Goal: Information Seeking & Learning: Check status

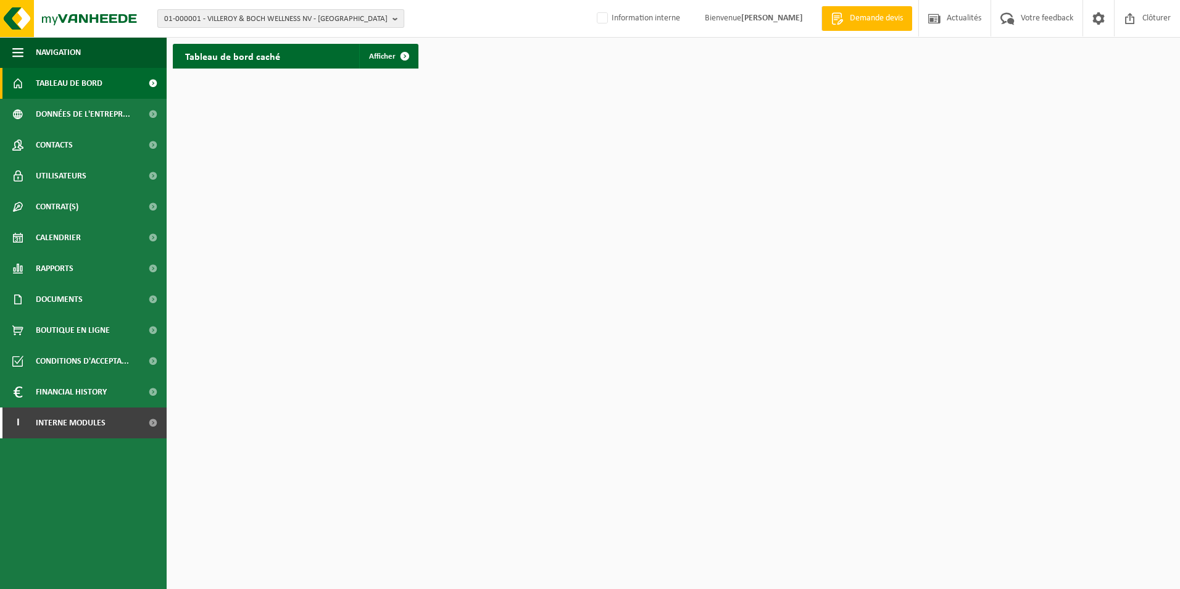
click at [296, 25] on span "01-000001 - VILLEROY & BOCH WELLNESS NV - ROESELARE" at bounding box center [276, 19] width 224 height 19
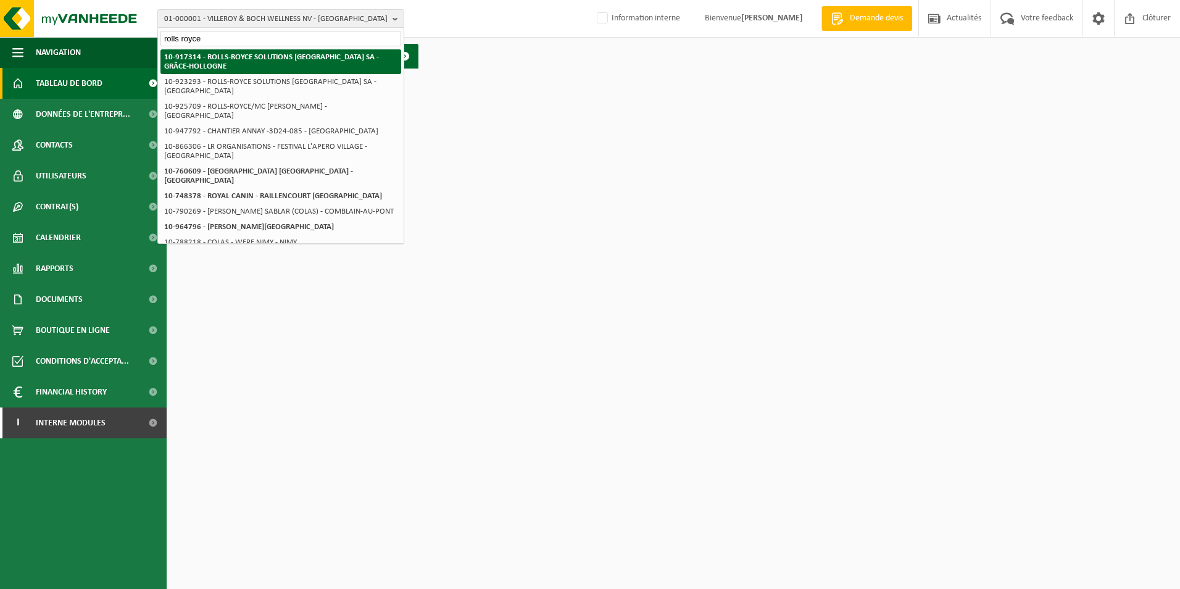
type input "rolls royce"
click at [222, 54] on strong "10-917314 - ROLLS-ROYCE SOLUTIONS [GEOGRAPHIC_DATA] SA - GRÂCE-HOLLOGNE" at bounding box center [271, 61] width 215 height 17
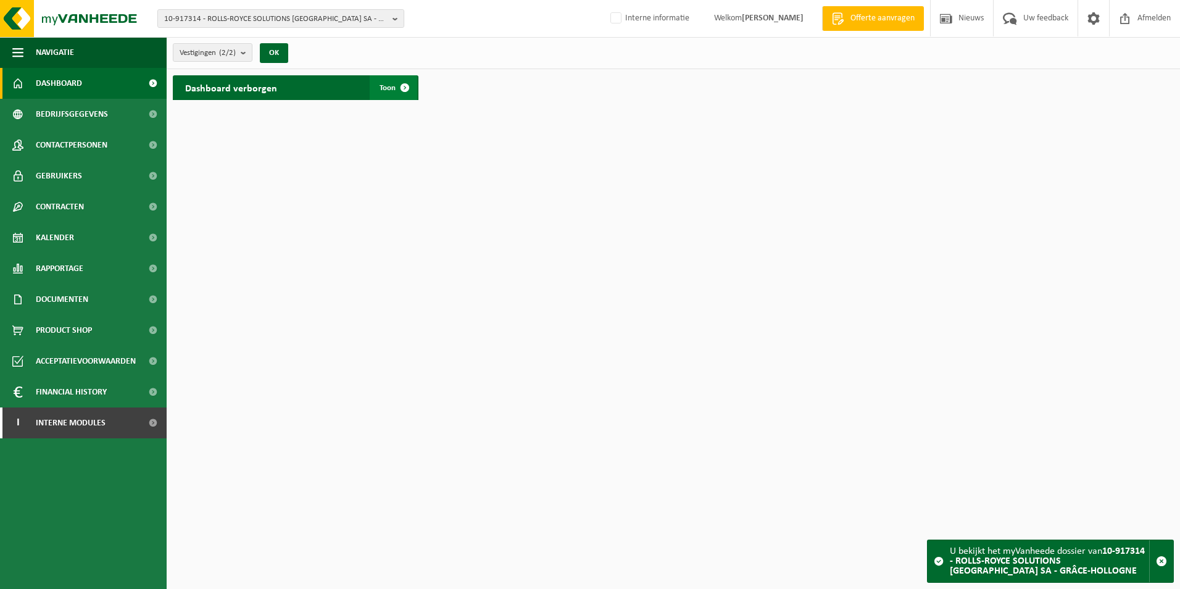
click at [382, 88] on span "Toon" at bounding box center [388, 88] width 16 height 8
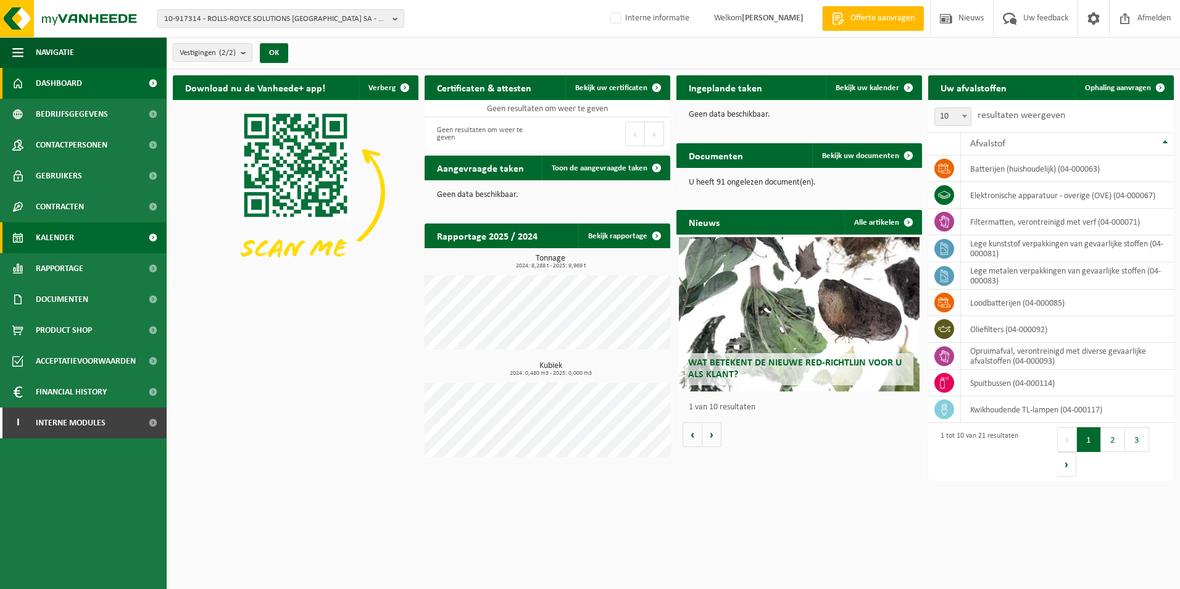
click at [68, 238] on span "Kalender" at bounding box center [55, 237] width 38 height 31
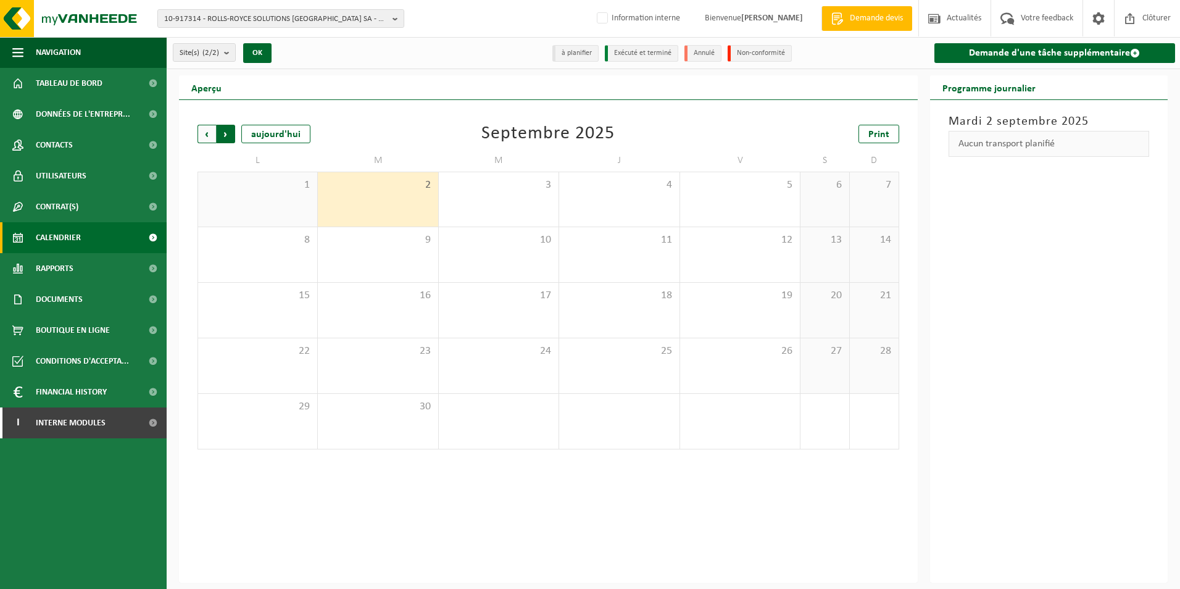
click at [199, 128] on span "Précédent" at bounding box center [207, 134] width 19 height 19
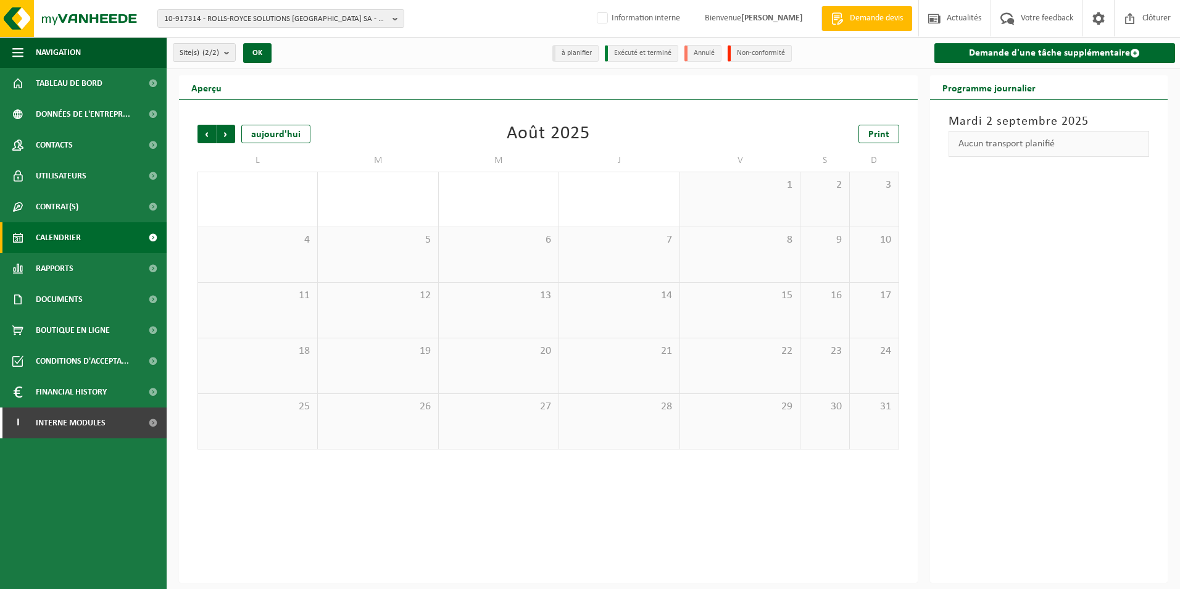
click at [67, 238] on span "Calendrier" at bounding box center [58, 237] width 45 height 31
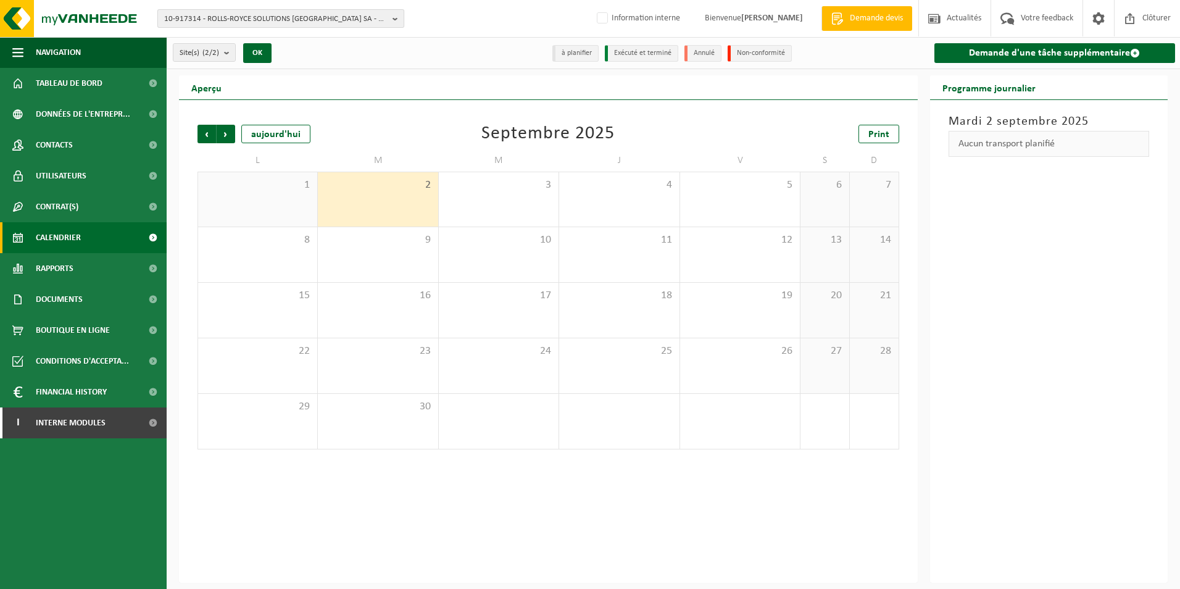
click at [230, 17] on span "10-917314 - ROLLS-ROYCE SOLUTIONS [GEOGRAPHIC_DATA] SA - GRÂCE-HOLLOGNE" at bounding box center [276, 19] width 224 height 19
click at [435, 109] on div "Précédent Suivant aujourd'hui Septembre 2025 Print L M M J V S D 1 2 3 4 5 6 7 …" at bounding box center [548, 341] width 739 height 483
click at [69, 230] on span "Calendrier" at bounding box center [58, 237] width 45 height 31
drag, startPoint x: 92, startPoint y: 78, endPoint x: 94, endPoint y: 99, distance: 21.7
click at [92, 78] on span "Tableau de bord" at bounding box center [69, 83] width 67 height 31
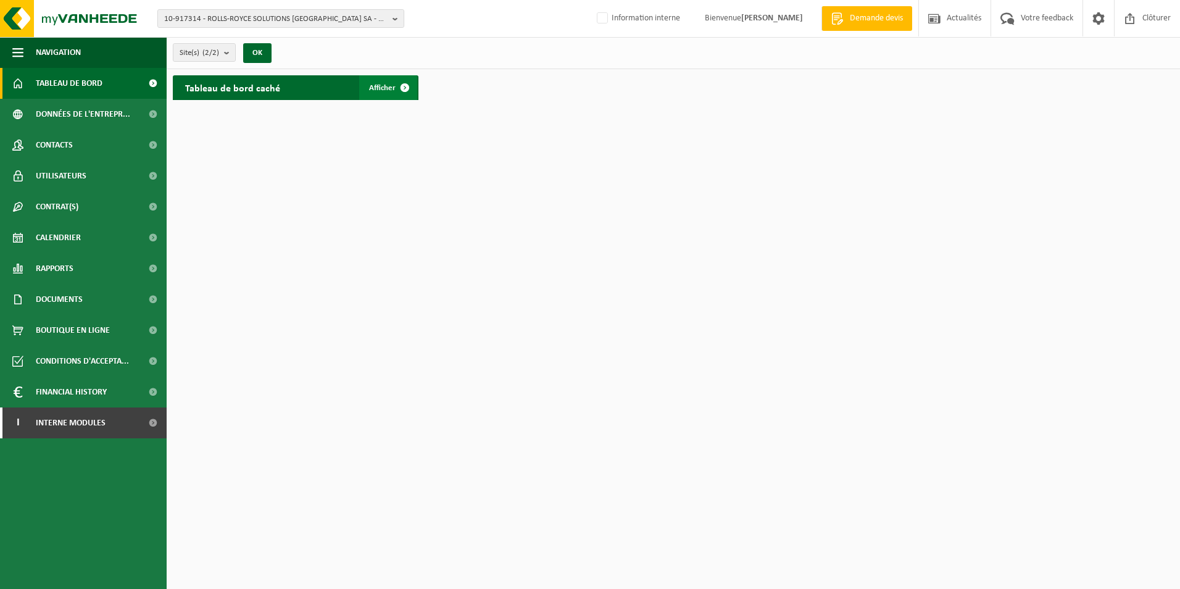
click at [366, 90] on link "Afficher" at bounding box center [388, 87] width 58 height 25
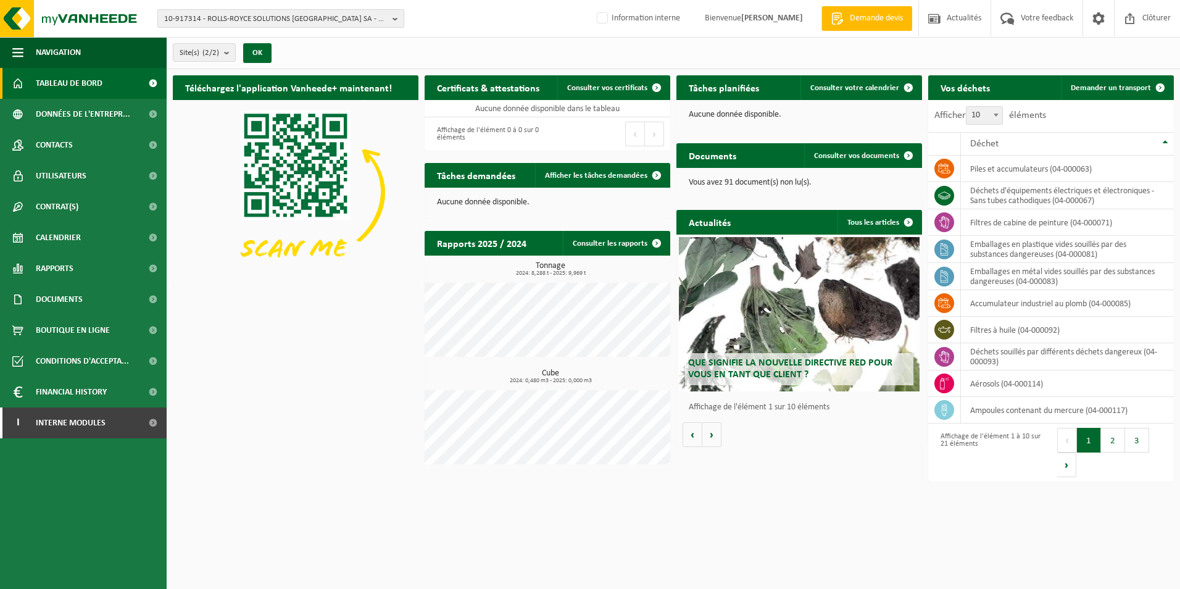
click at [328, 15] on span "10-917314 - ROLLS-ROYCE SOLUTIONS [GEOGRAPHIC_DATA] SA - GRÂCE-HOLLOGNE" at bounding box center [276, 19] width 224 height 19
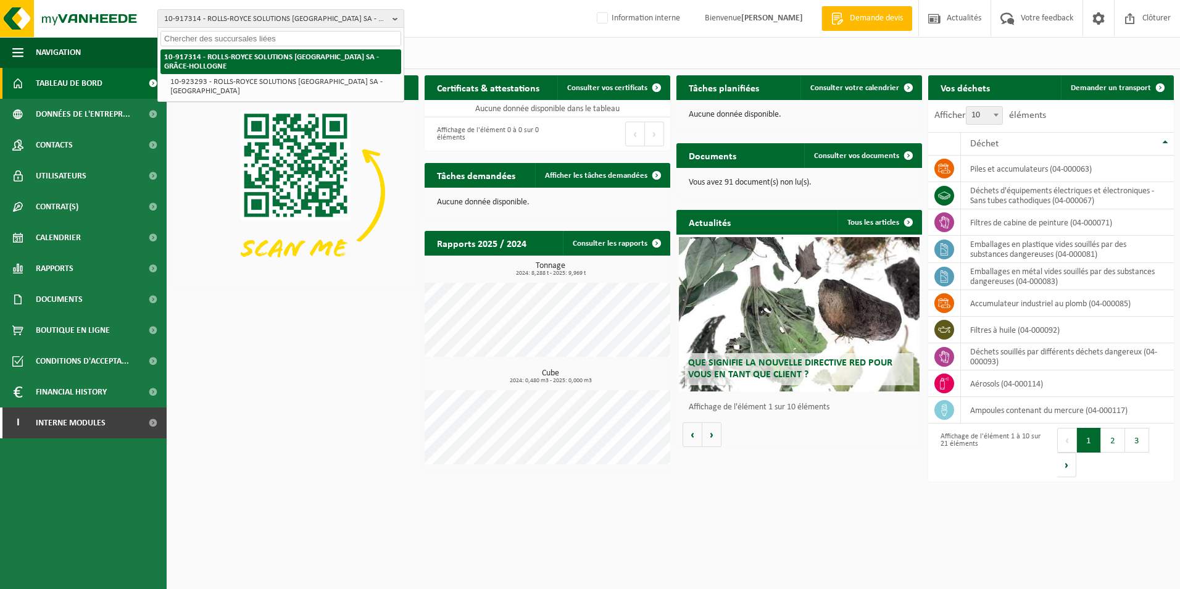
click at [328, 53] on strong "10-917314 - ROLLS-ROYCE SOLUTIONS [GEOGRAPHIC_DATA] SA - GRÂCE-HOLLOGNE" at bounding box center [271, 61] width 215 height 17
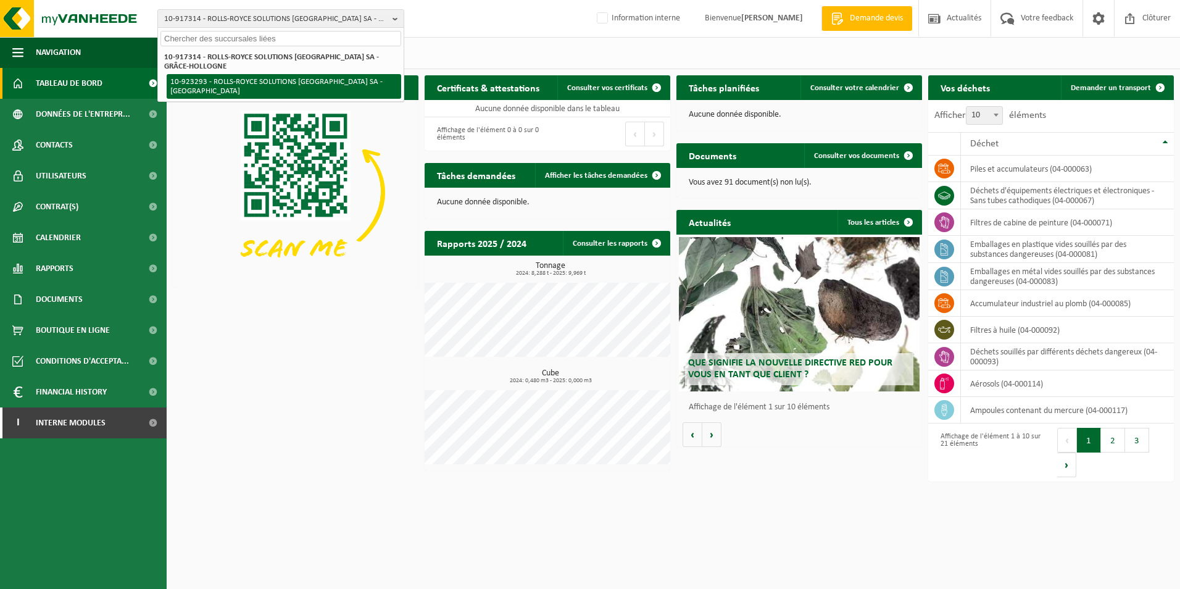
click at [328, 74] on li "10-923293 - ROLLS-ROYCE SOLUTIONS [GEOGRAPHIC_DATA] SA - [GEOGRAPHIC_DATA]" at bounding box center [284, 86] width 235 height 25
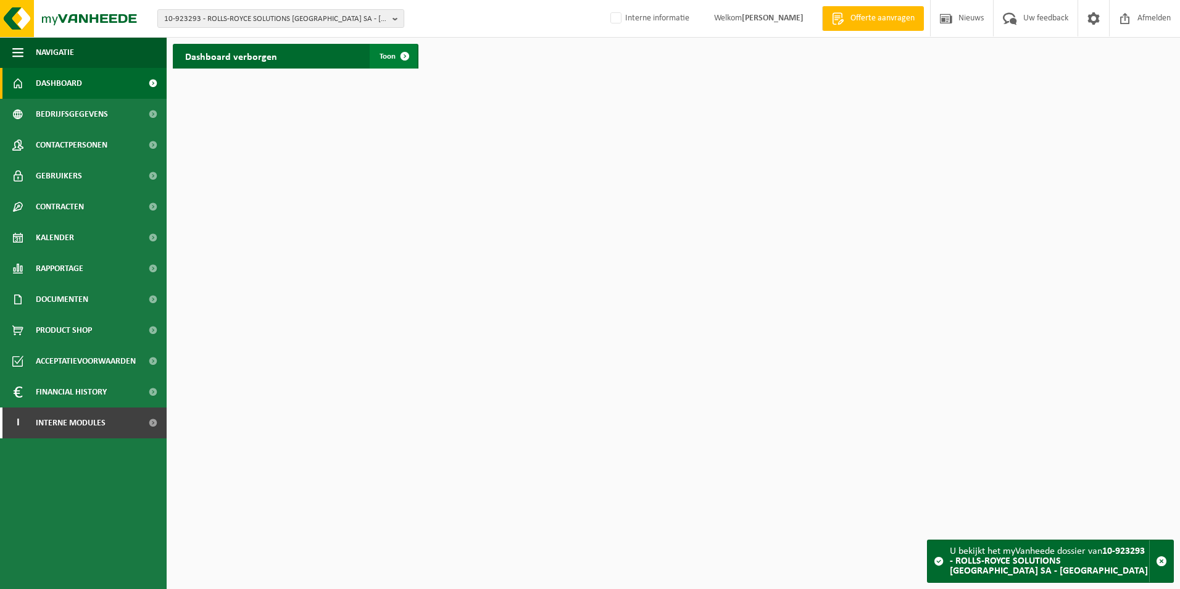
click at [383, 50] on link "Toon" at bounding box center [394, 56] width 48 height 25
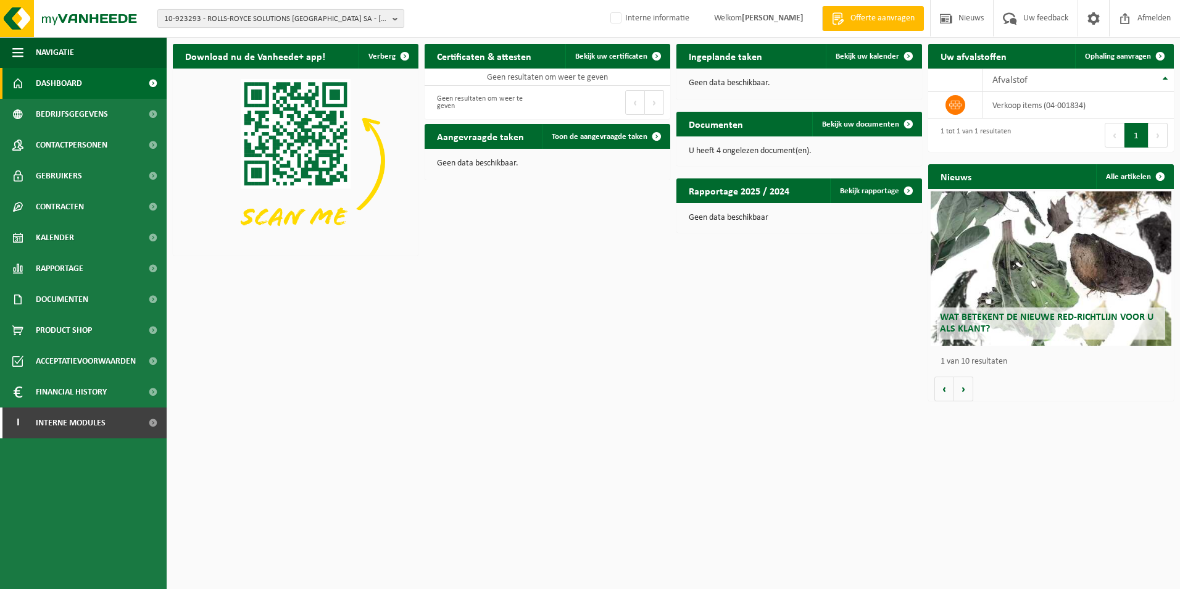
click at [308, 22] on span "10-923293 - ROLLS-ROYCE SOLUTIONS [GEOGRAPHIC_DATA] SA - [GEOGRAPHIC_DATA]" at bounding box center [276, 19] width 224 height 19
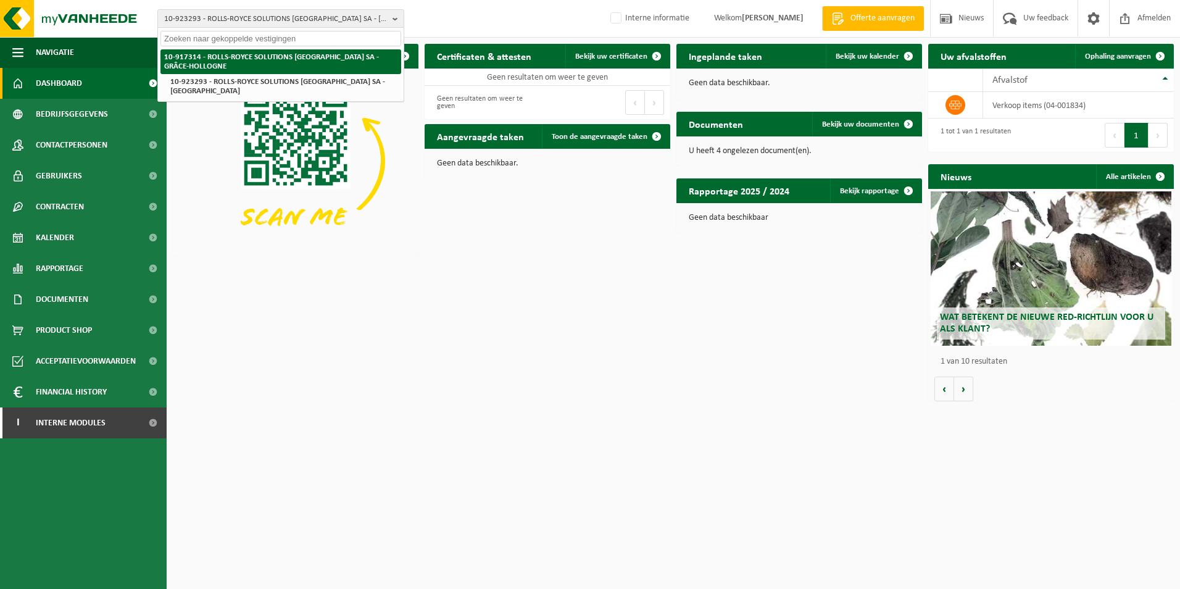
click at [310, 56] on strong "10-917314 - ROLLS-ROYCE SOLUTIONS [GEOGRAPHIC_DATA] SA - GRÂCE-HOLLOGNE" at bounding box center [271, 61] width 215 height 17
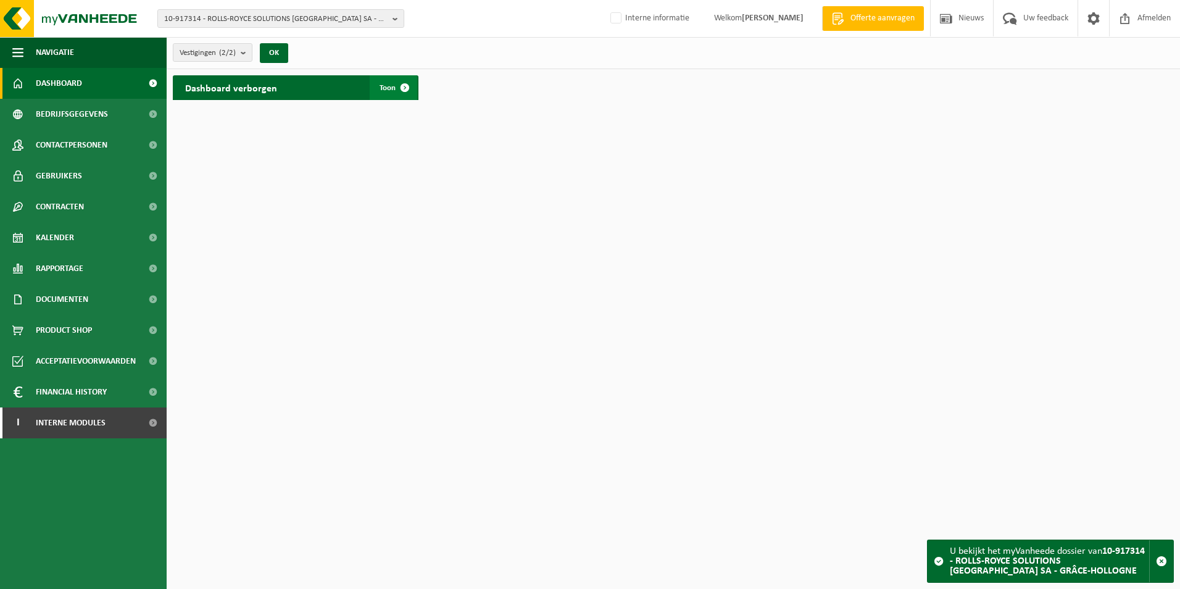
click at [379, 92] on link "Toon" at bounding box center [394, 87] width 48 height 25
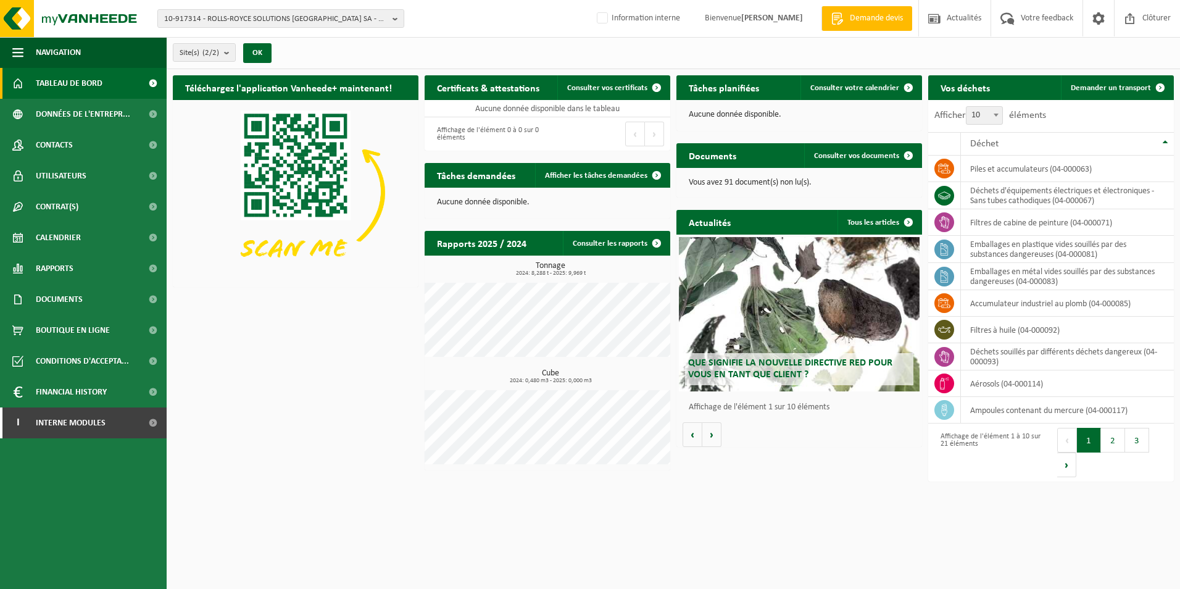
click at [845, 456] on div "Téléchargez l'application Vanheede+ maintenant! Cachez Certificats & attestatio…" at bounding box center [674, 272] width 1008 height 407
click at [74, 246] on span "Calendrier" at bounding box center [58, 237] width 45 height 31
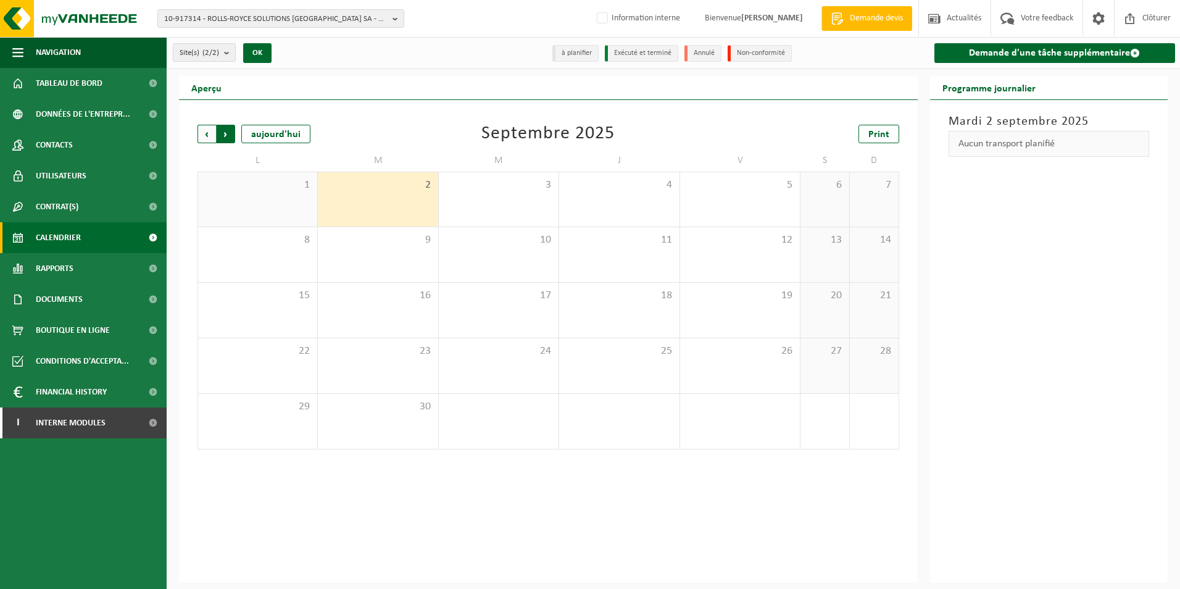
click at [214, 133] on span "Précédent" at bounding box center [207, 134] width 19 height 19
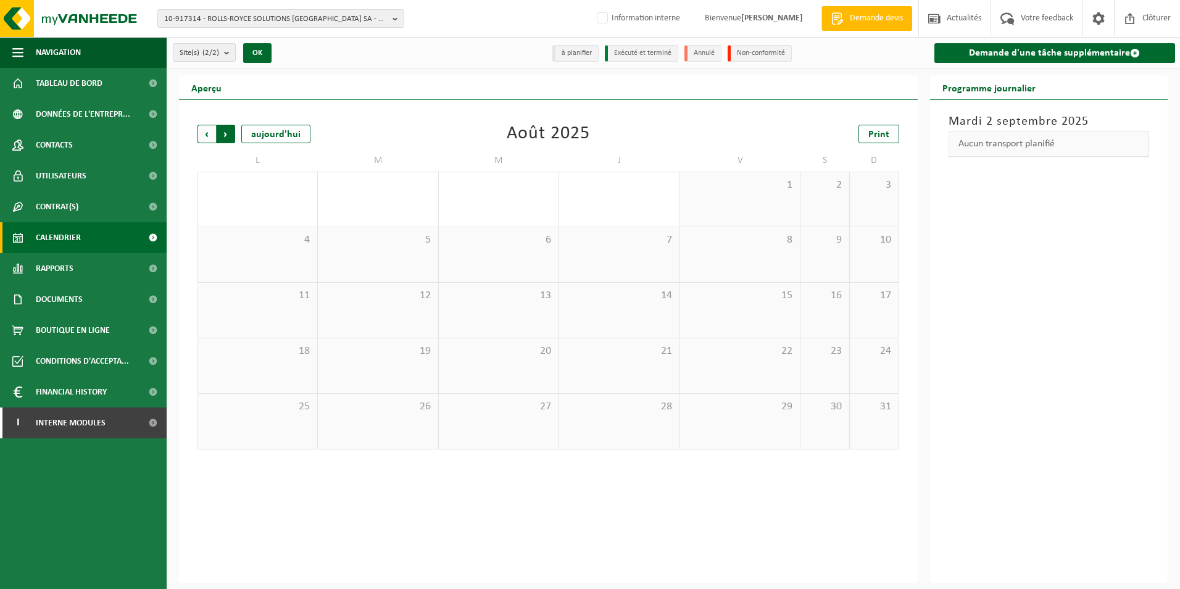
click at [208, 135] on span "Précédent" at bounding box center [207, 134] width 19 height 19
click at [228, 138] on span "Suivant" at bounding box center [226, 134] width 19 height 19
click at [210, 127] on span "Précédent" at bounding box center [207, 134] width 19 height 19
click at [286, 414] on div "28 1" at bounding box center [257, 421] width 119 height 55
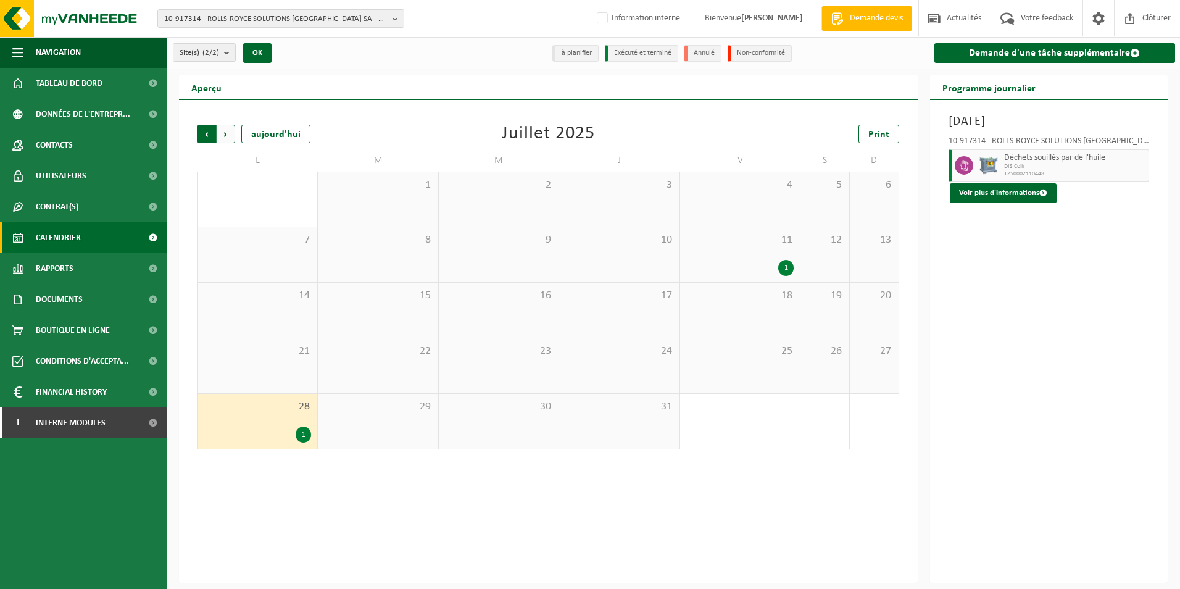
click at [229, 135] on span "Suivant" at bounding box center [226, 134] width 19 height 19
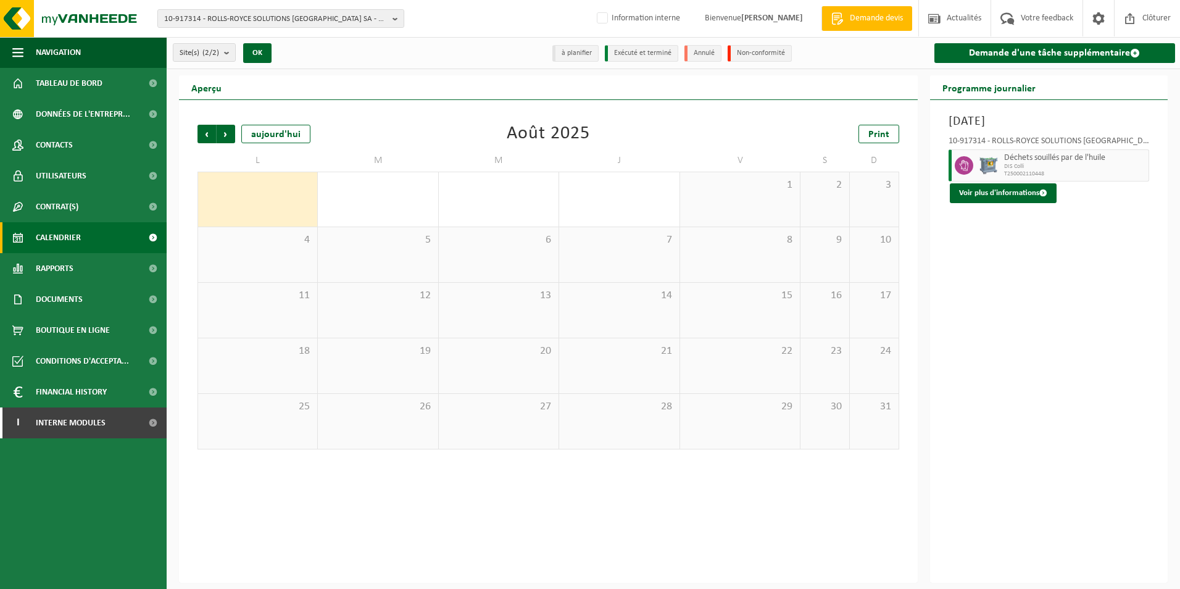
click at [556, 510] on div "Précédent Suivant aujourd'hui Août 2025 Print L M M J V S D 28 1 29 30 31 1 2 3…" at bounding box center [548, 341] width 739 height 483
click at [94, 85] on span "Tableau de bord" at bounding box center [69, 83] width 67 height 31
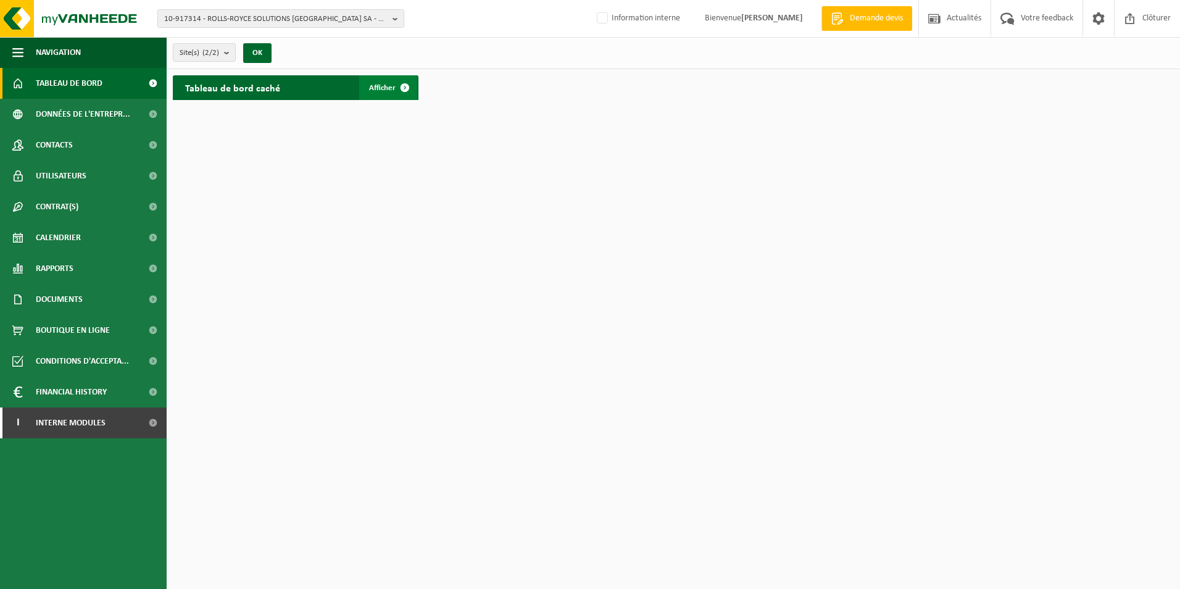
drag, startPoint x: 378, startPoint y: 85, endPoint x: 375, endPoint y: 91, distance: 7.2
click at [378, 86] on span "Afficher" at bounding box center [382, 88] width 27 height 8
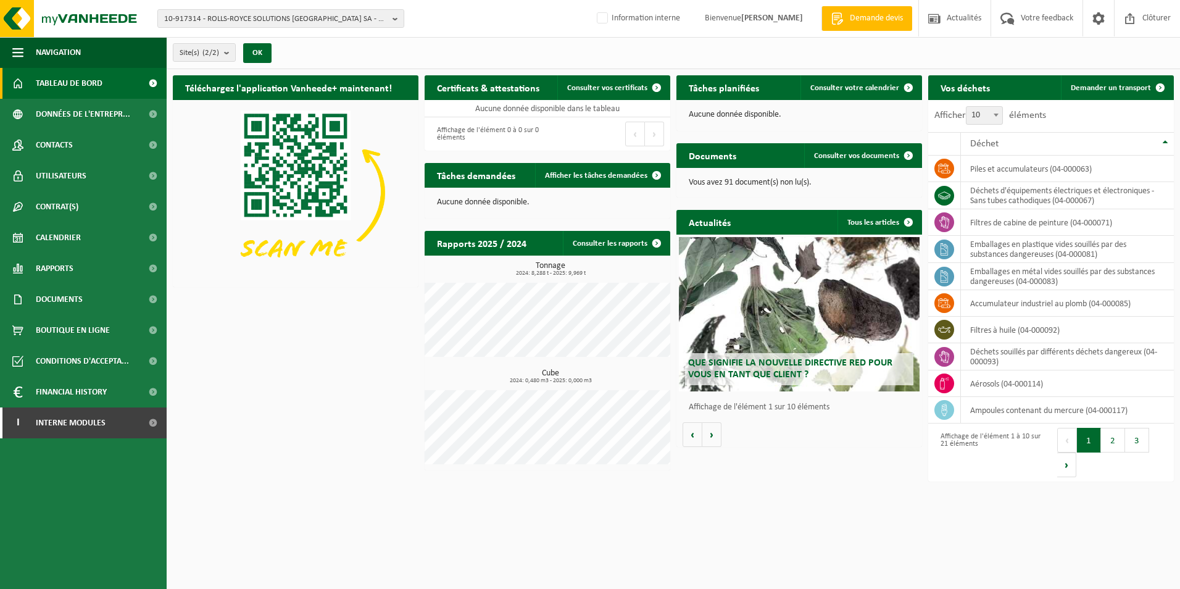
click at [345, 57] on div "Site(s) (2/2) Tout sélectionner Tout désélectionner Sélectionner les actifs ROL…" at bounding box center [674, 53] width 1014 height 32
click at [343, 49] on div "Site(s) (2/2) Tout sélectionner Tout désélectionner Sélectionner les actifs ROL…" at bounding box center [674, 53] width 1014 height 32
